Goal: Task Accomplishment & Management: Manage account settings

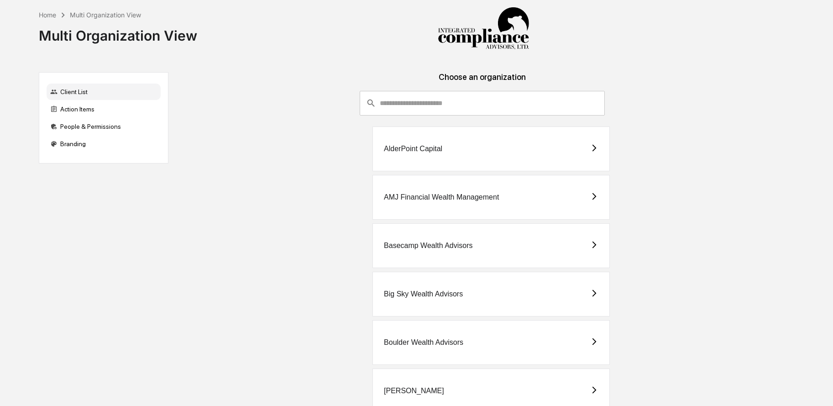
click at [433, 100] on input "consultant-dashboard__filter-organizations-search-bar" at bounding box center [492, 103] width 225 height 25
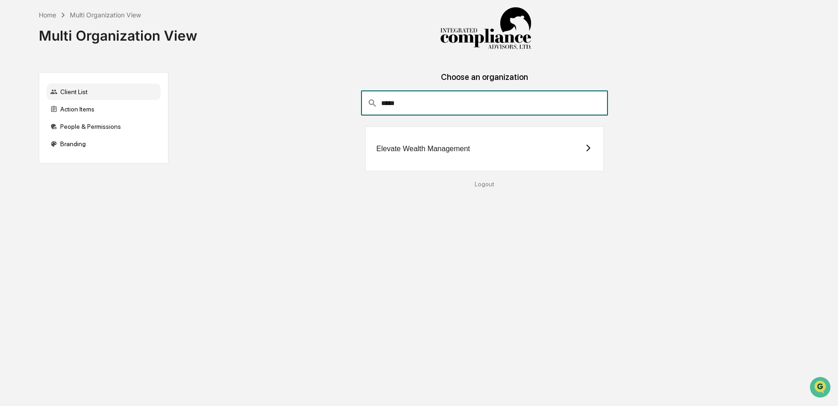
type input "*****"
click at [453, 147] on div "Elevate Wealth Management" at bounding box center [424, 149] width 94 height 8
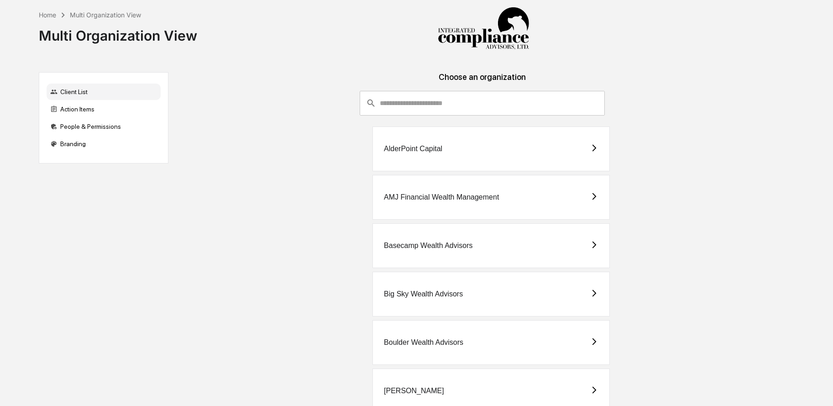
click at [475, 105] on input "consultant-dashboard__filter-organizations-search-bar" at bounding box center [492, 103] width 225 height 25
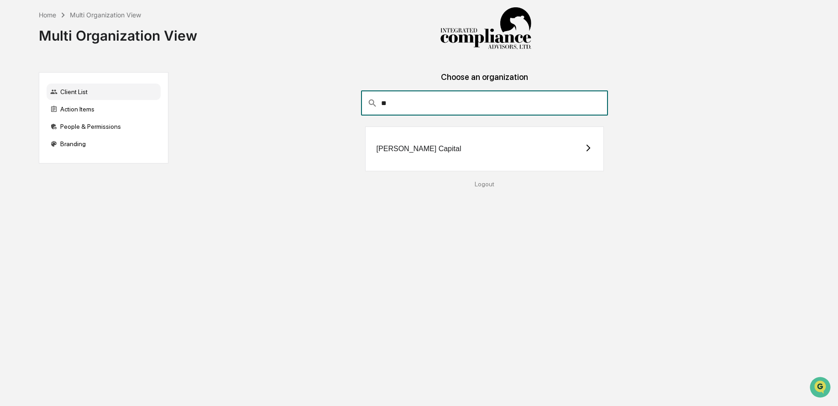
type input "**"
click at [434, 142] on div "[PERSON_NAME] Capital" at bounding box center [484, 148] width 239 height 45
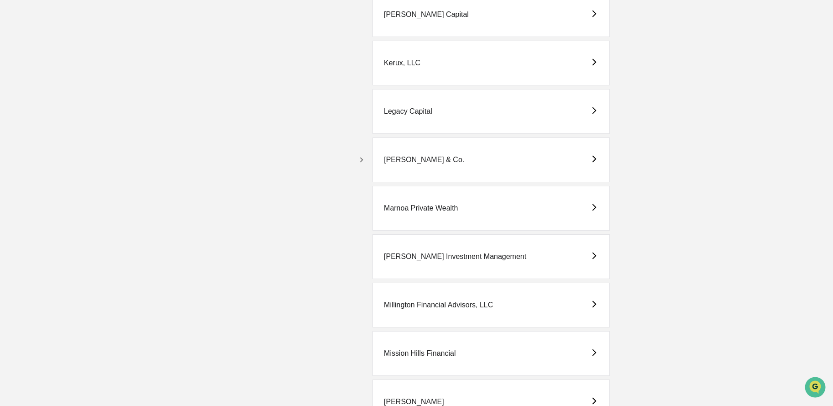
scroll to position [1597, 0]
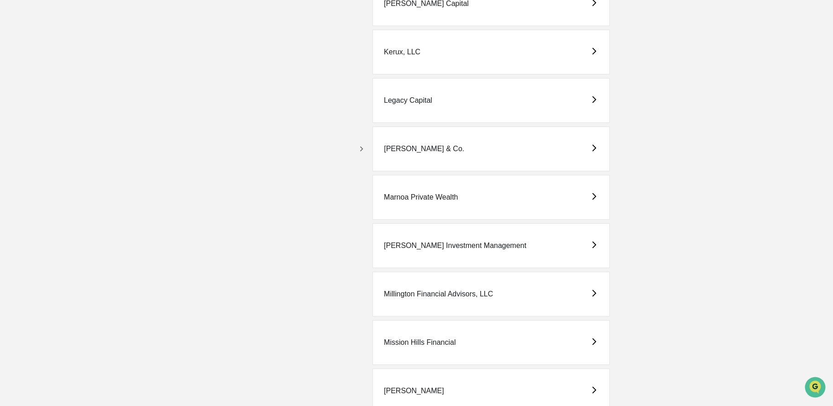
click at [358, 146] on icon "button" at bounding box center [362, 149] width 10 height 10
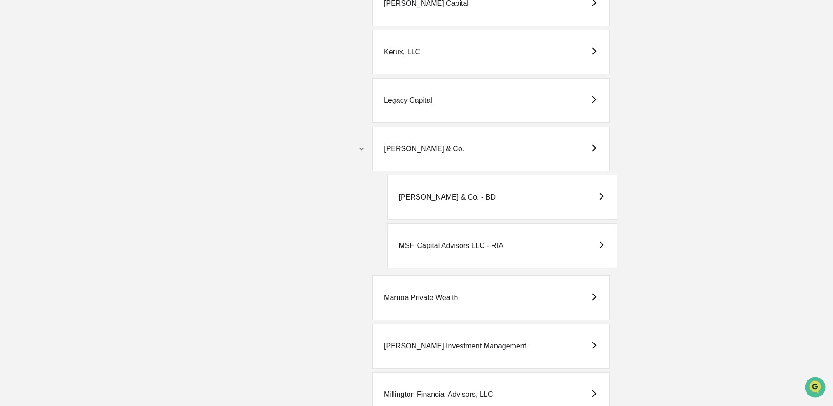
click at [467, 193] on div "M.S. Howells & Co. - BD" at bounding box center [447, 197] width 97 height 8
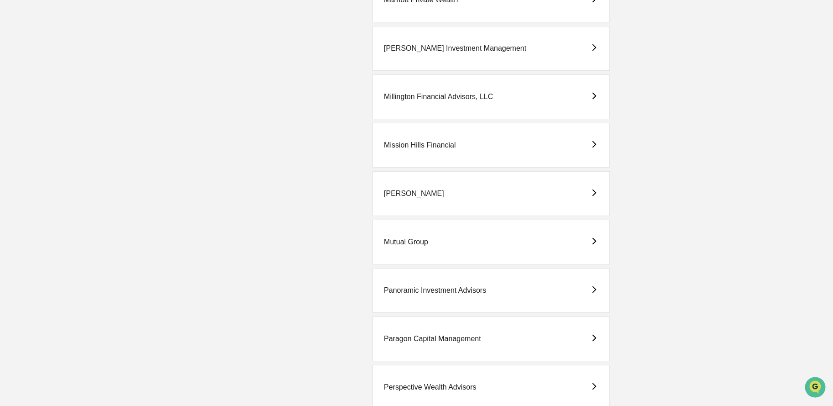
scroll to position [1570, 0]
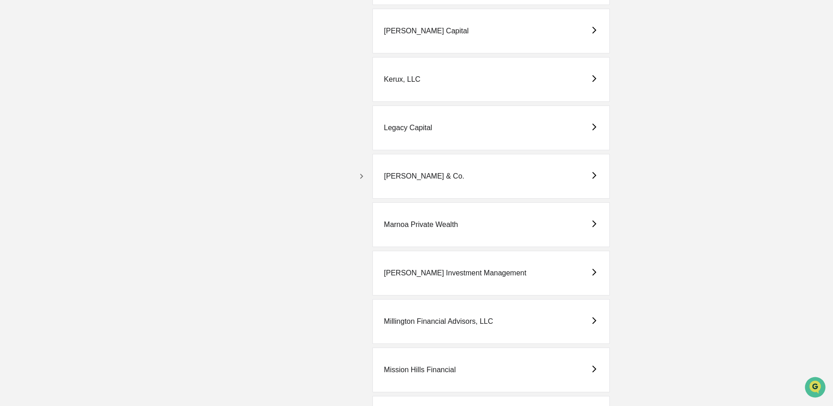
click at [359, 174] on icon "button" at bounding box center [362, 176] width 10 height 10
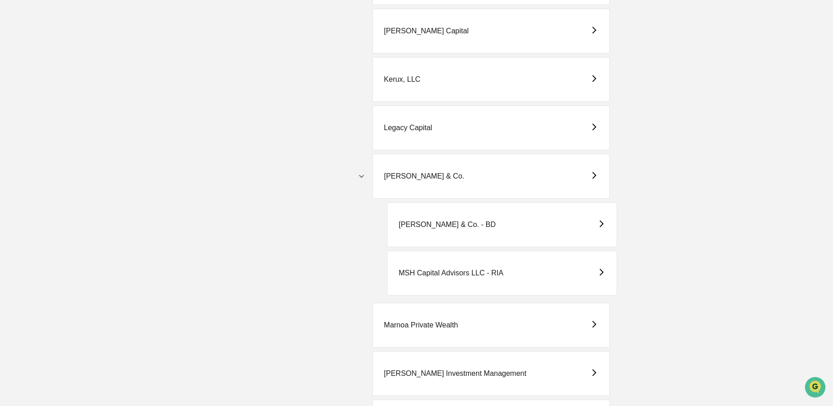
click at [448, 274] on div "MSH Capital Advisors LLC - RIA" at bounding box center [451, 273] width 105 height 8
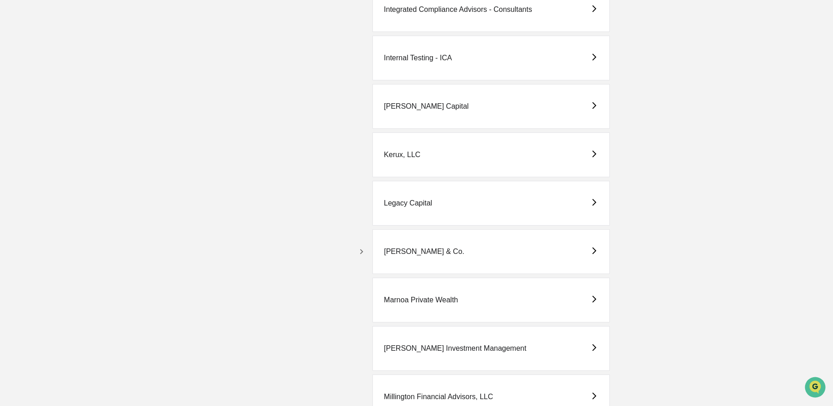
scroll to position [1554, 0]
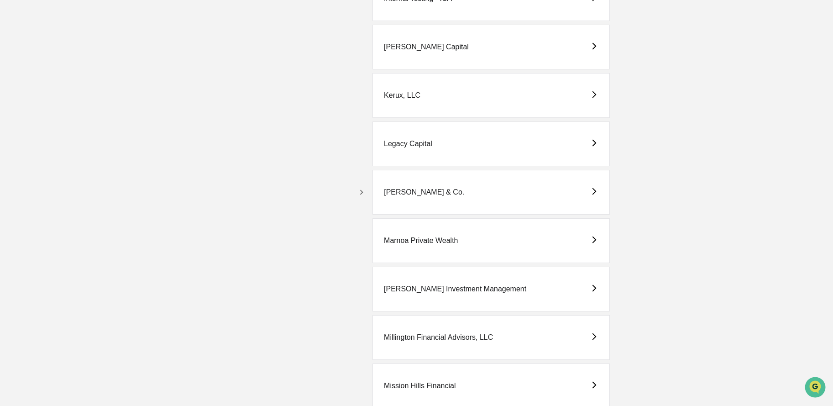
click at [362, 190] on icon "button" at bounding box center [362, 192] width 10 height 10
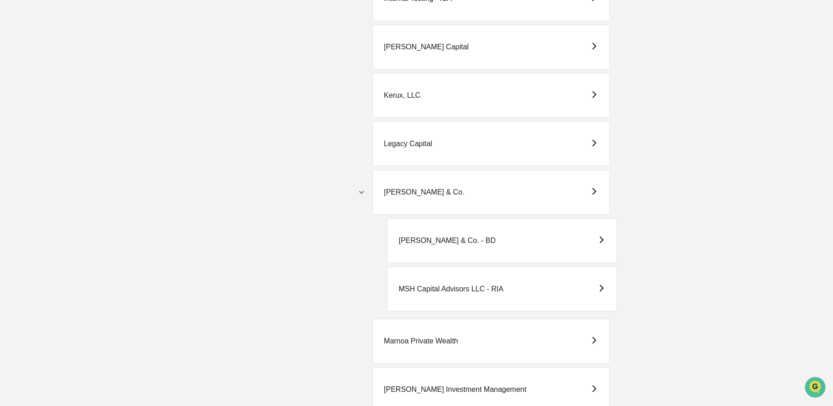
click at [453, 242] on div "[PERSON_NAME] & Co. - BD" at bounding box center [447, 241] width 97 height 8
